Goal: Task Accomplishment & Management: Complete application form

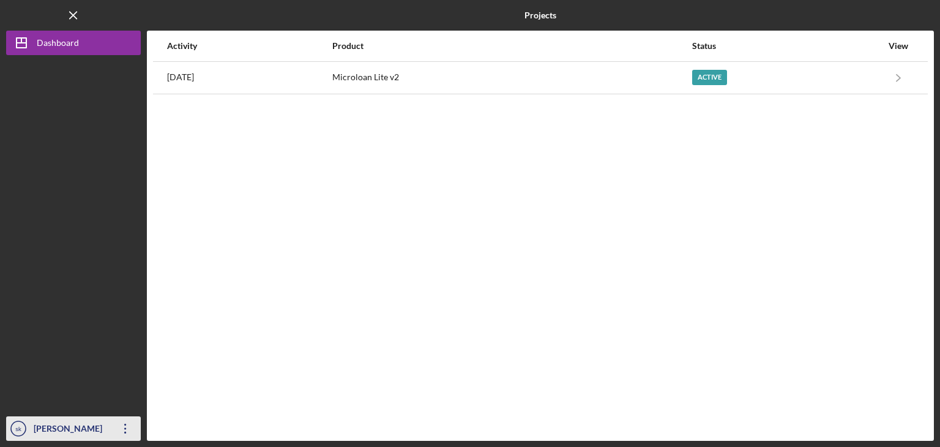
click at [132, 428] on icon "Icon/Overflow" at bounding box center [125, 428] width 31 height 31
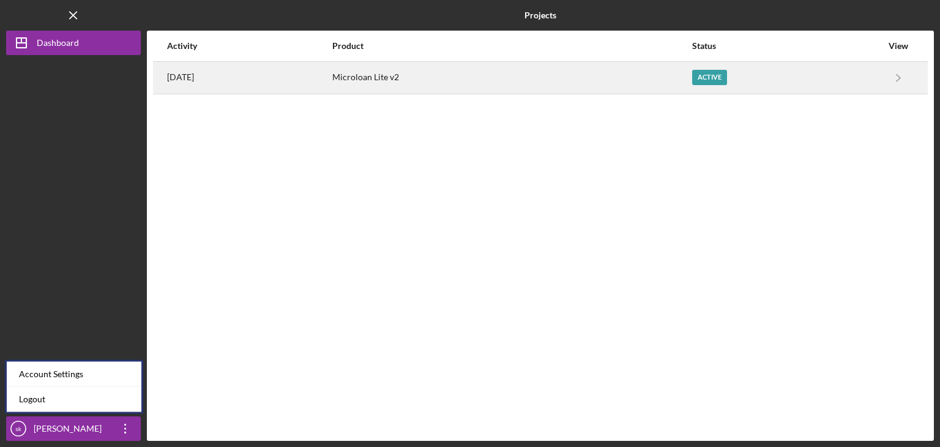
click at [618, 72] on div "Microloan Lite v2" at bounding box center [511, 77] width 359 height 31
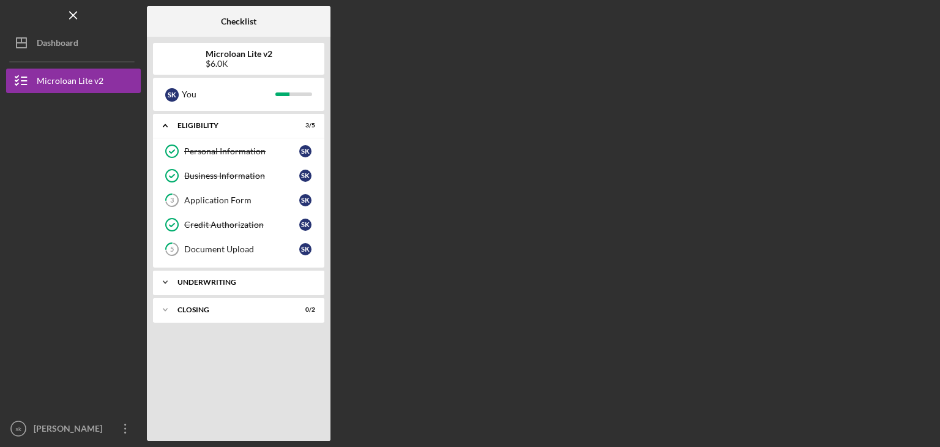
click at [233, 280] on div "Underwriting" at bounding box center [243, 281] width 132 height 7
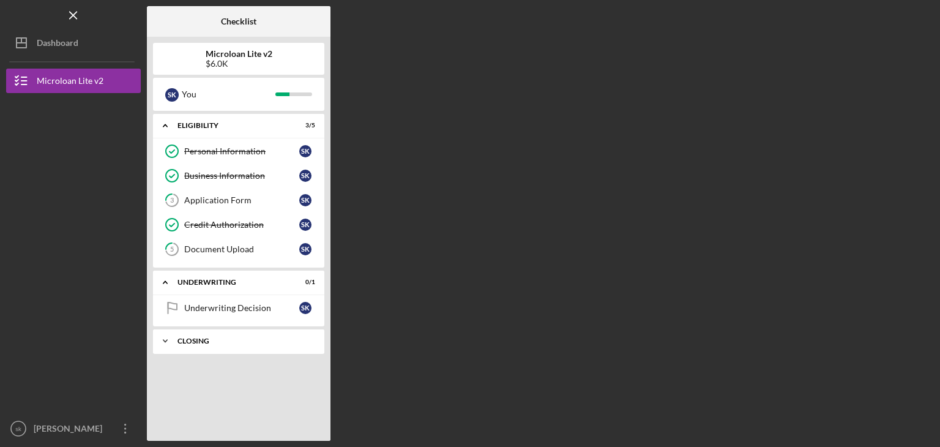
click at [218, 344] on div "Icon/Expander Closing 0 / 2" at bounding box center [238, 341] width 171 height 24
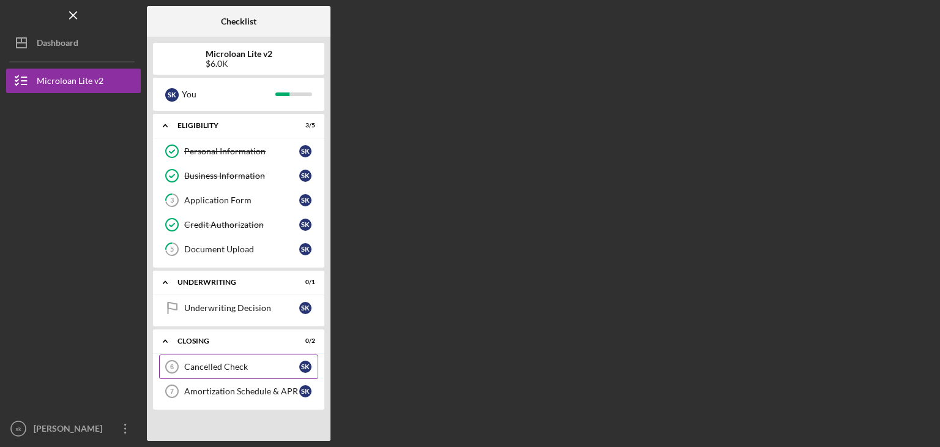
click at [226, 373] on link "Cancelled Check 6 Cancelled Check s k" at bounding box center [238, 366] width 159 height 24
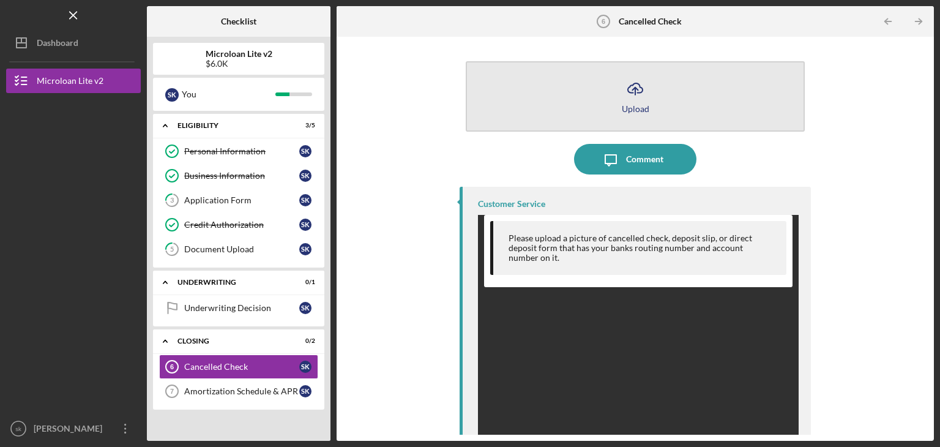
click at [635, 91] on icon "Icon/Upload" at bounding box center [635, 88] width 31 height 31
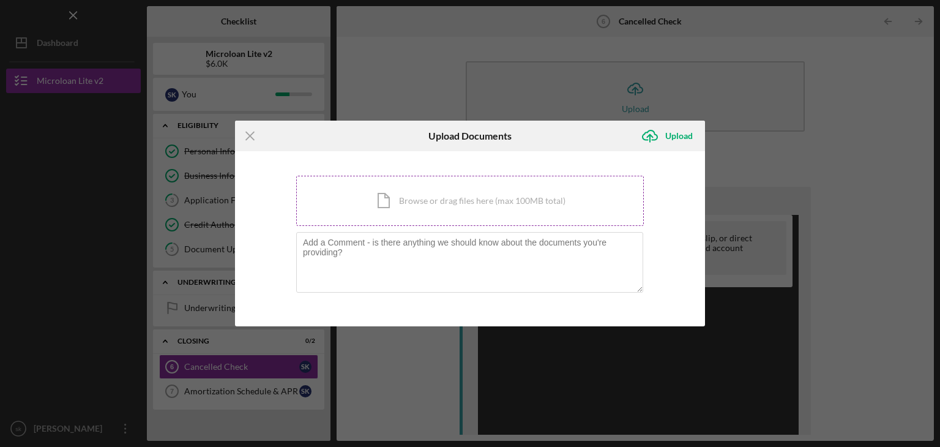
click at [439, 204] on div "Icon/Document Browse or drag files here (max 100MB total) Tap to choose files o…" at bounding box center [470, 201] width 348 height 50
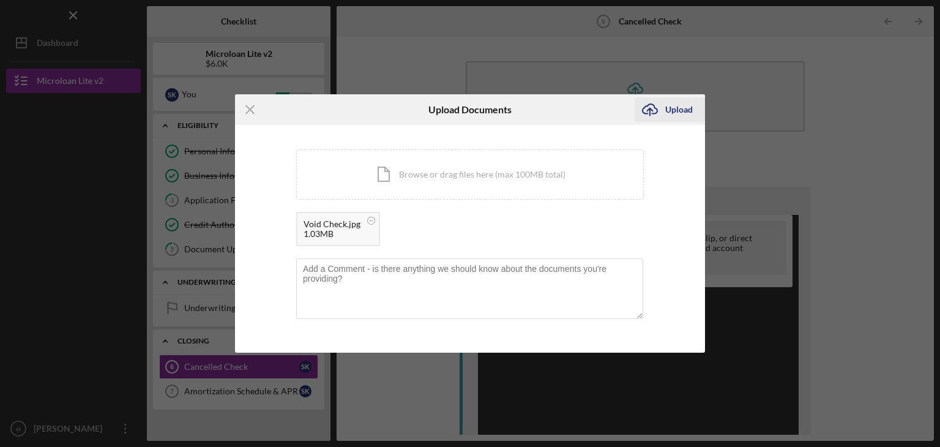
click at [690, 108] on div "Upload" at bounding box center [679, 109] width 28 height 24
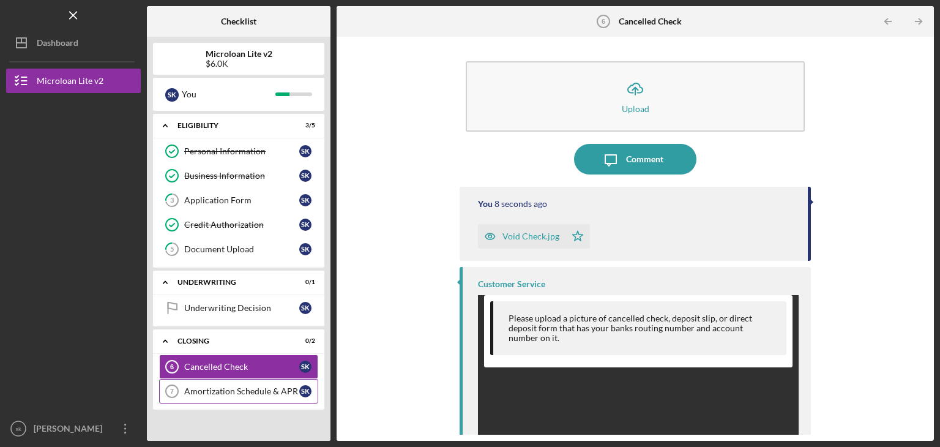
click at [252, 390] on div "Amortization Schedule & APR" at bounding box center [241, 391] width 115 height 10
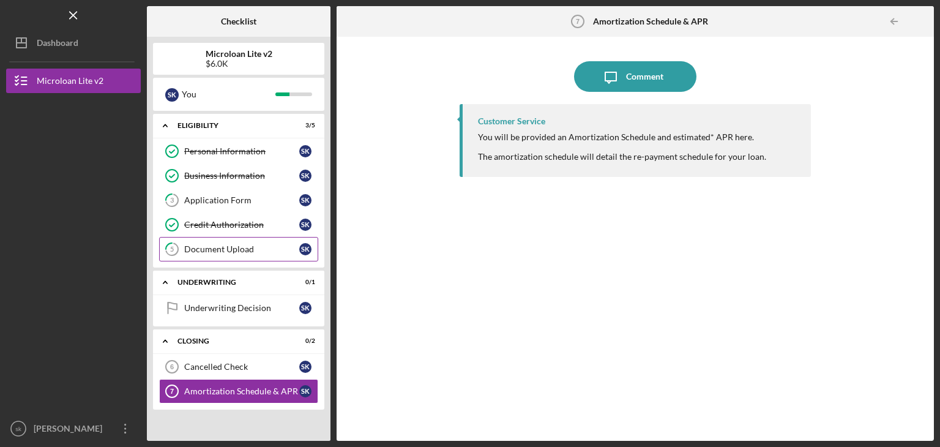
click at [259, 250] on div "Document Upload" at bounding box center [241, 249] width 115 height 10
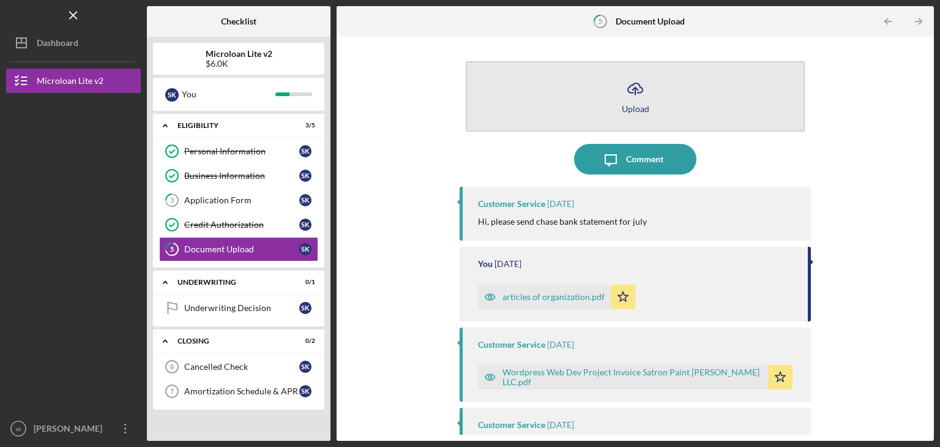
click at [652, 103] on button "Icon/Upload Upload" at bounding box center [635, 96] width 339 height 70
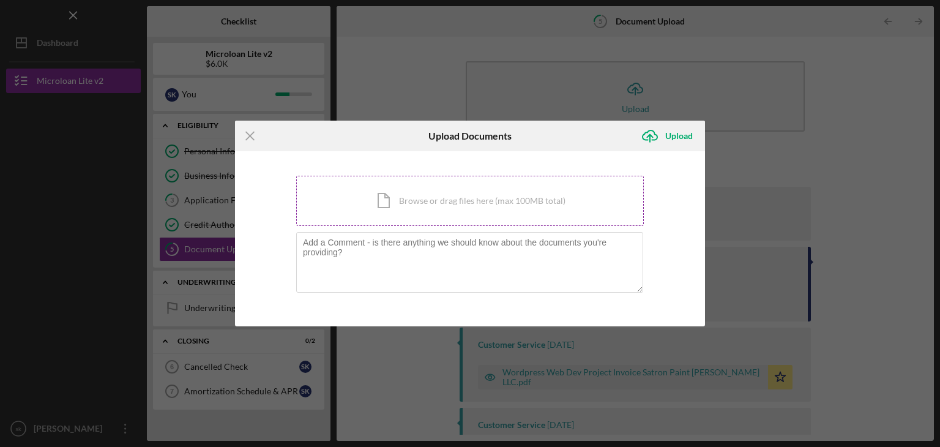
click at [393, 215] on div "Icon/Document Browse or drag files here (max 100MB total) Tap to choose files o…" at bounding box center [470, 201] width 348 height 50
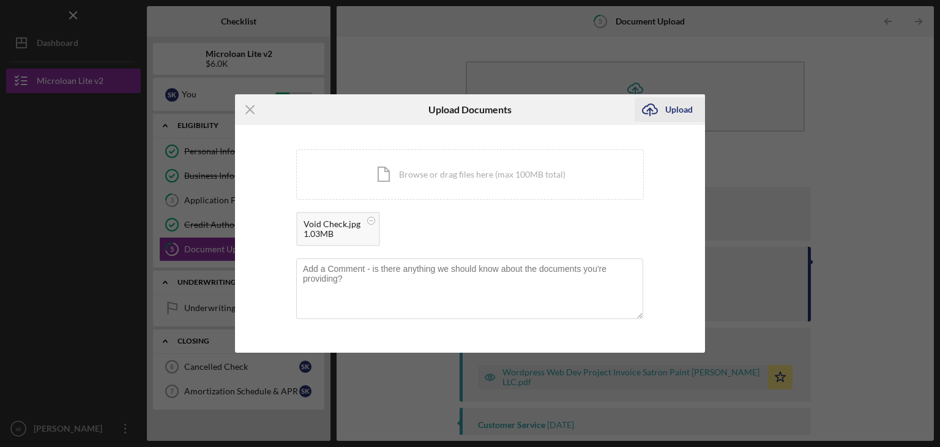
click at [688, 106] on div "Upload" at bounding box center [679, 109] width 28 height 24
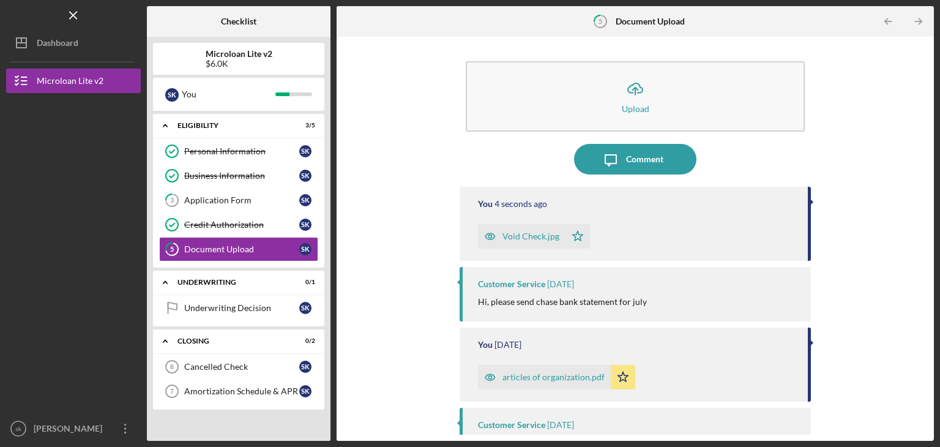
click at [240, 50] on b "Microloan Lite v2" at bounding box center [239, 54] width 67 height 10
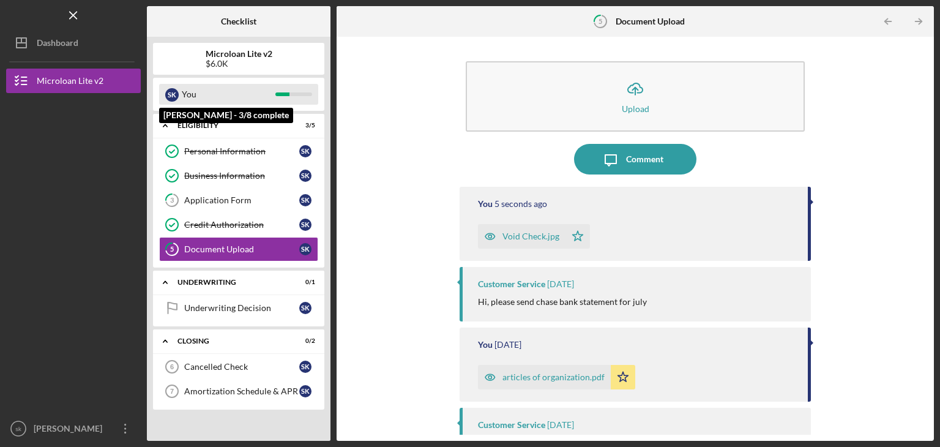
click at [225, 97] on div "You" at bounding box center [229, 94] width 94 height 21
click at [167, 91] on div "s k" at bounding box center [171, 94] width 13 height 13
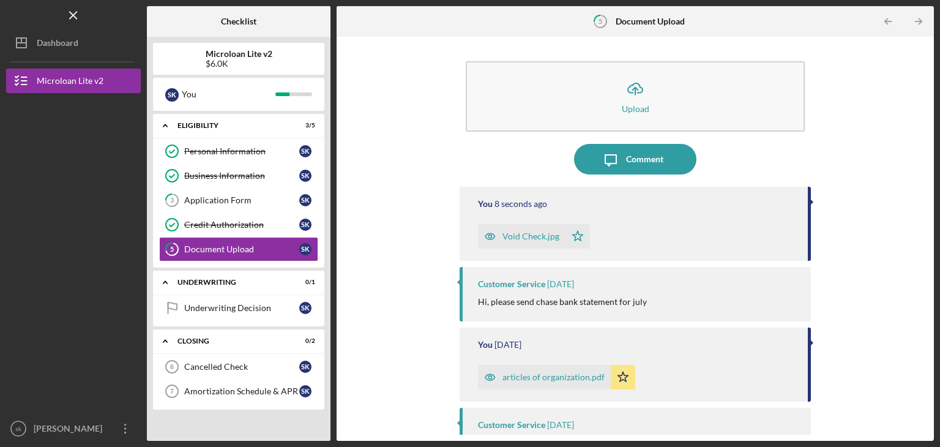
click at [221, 59] on div "$6.0K" at bounding box center [239, 64] width 67 height 10
click at [220, 362] on div "Cancelled Check" at bounding box center [241, 367] width 115 height 10
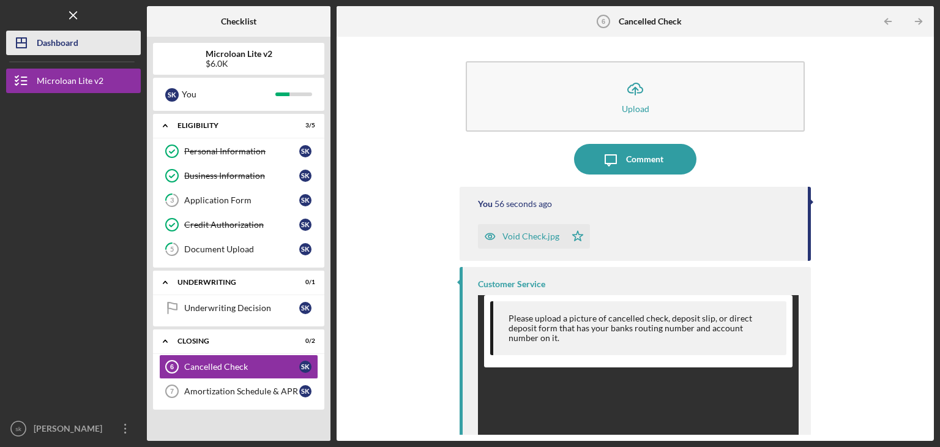
click at [65, 45] on div "Dashboard" at bounding box center [58, 45] width 42 height 28
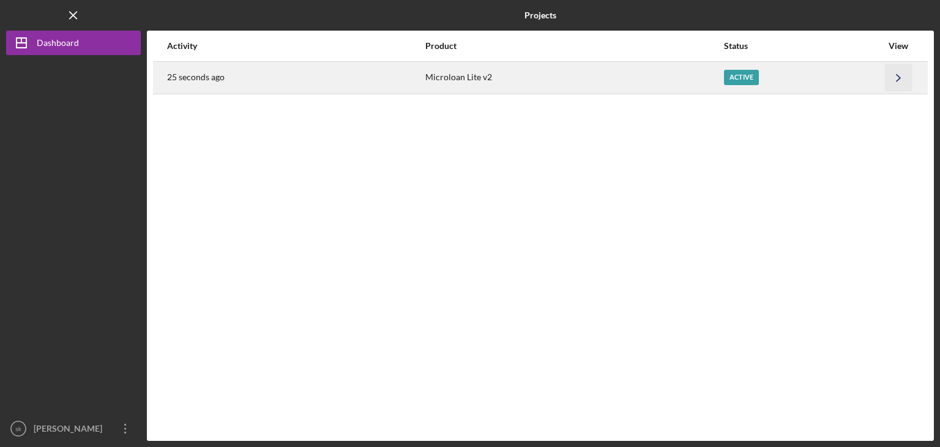
click at [888, 73] on icon "Icon/Navigate" at bounding box center [899, 78] width 28 height 28
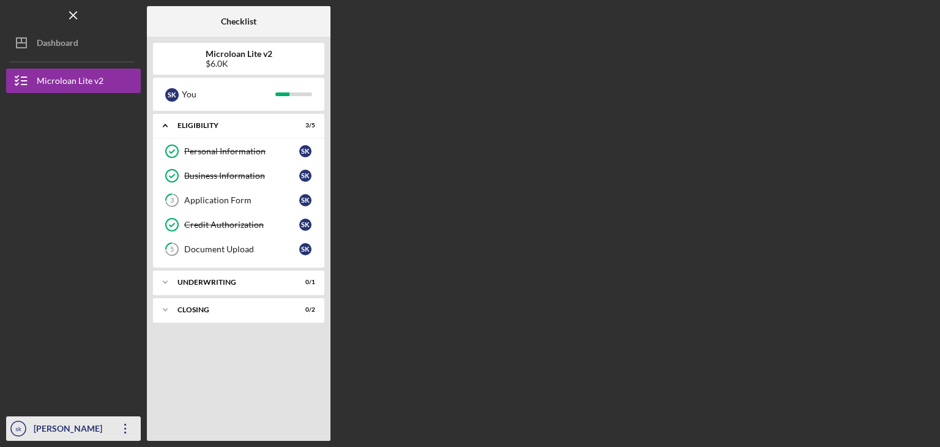
click at [125, 425] on icon "button" at bounding box center [125, 428] width 2 height 10
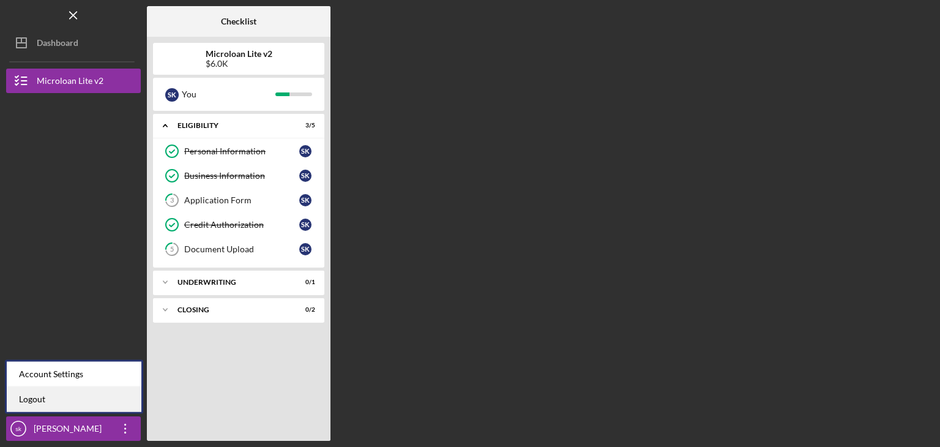
click at [103, 392] on link "Logout" at bounding box center [74, 399] width 135 height 25
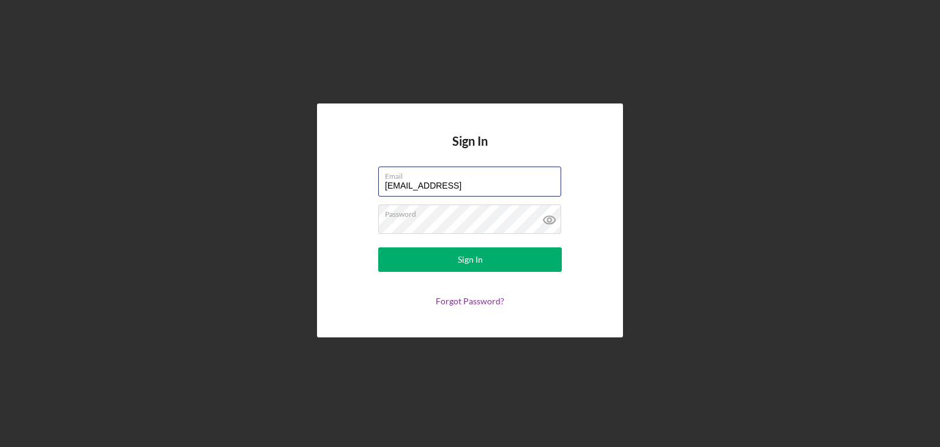
type input "[EMAIL_ADDRESS]"
